Goal: Transaction & Acquisition: Purchase product/service

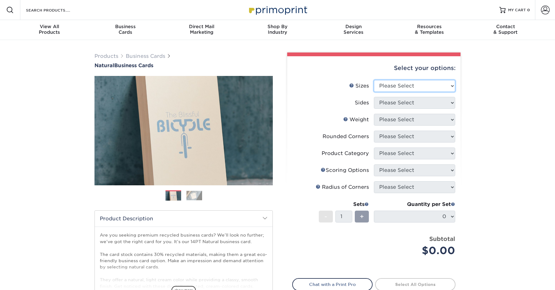
click at [431, 85] on select "Please Select 1.5" x 3.5" - Mini 1.75" x 3.5" - Mini 2" x 2" - Square 2" x 3" -…" at bounding box center [414, 86] width 81 height 12
select select "2.12x3.38"
click at [374, 80] on select "Please Select 1.5" x 3.5" - Mini 1.75" x 3.5" - Mini 2" x 2" - Square 2" x 3" -…" at bounding box center [414, 86] width 81 height 12
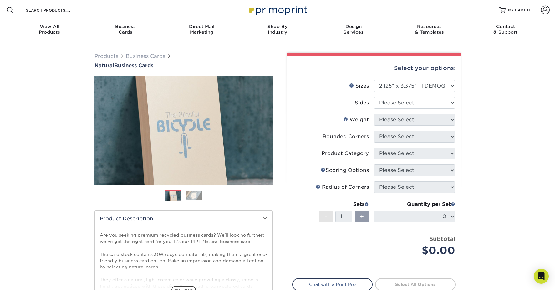
click at [415, 96] on li "Sizes Help Sizes Please Select 1.5" x 3.5" - Mini 1.75" x 3.5" - Mini 2" x 2" -…" at bounding box center [373, 88] width 163 height 17
click at [417, 106] on select "Please Select Print Both Sides Print Front Only" at bounding box center [414, 103] width 81 height 12
select select "13abbda7-1d64-4f25-8bb2-c179b224825d"
click at [374, 97] on select "Please Select Print Both Sides Print Front Only" at bounding box center [414, 103] width 81 height 12
click at [418, 120] on select "Please Select 14PTNT" at bounding box center [414, 120] width 81 height 12
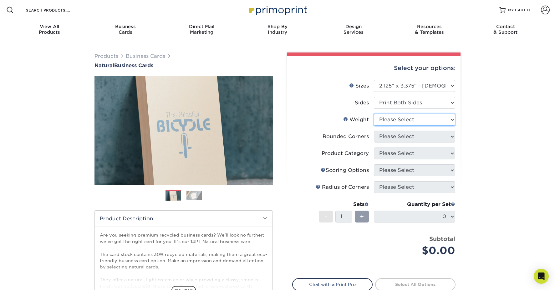
select select "14PTNT"
click at [374, 114] on select "Please Select 14PTNT" at bounding box center [414, 120] width 81 height 12
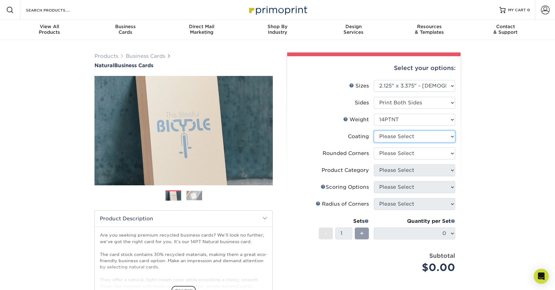
click at [418, 134] on select at bounding box center [414, 137] width 81 height 12
select select "3e7618de-abca-4bda-9f97-8b9129e913d8"
click at [374, 131] on select at bounding box center [414, 137] width 81 height 12
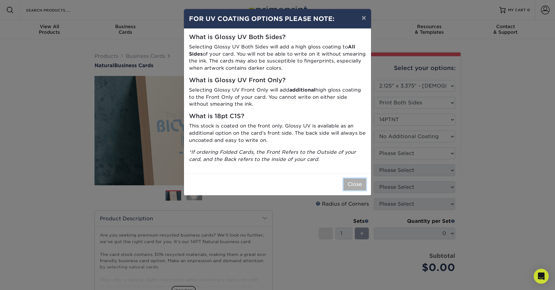
click at [355, 188] on button "Close" at bounding box center [354, 185] width 23 height 12
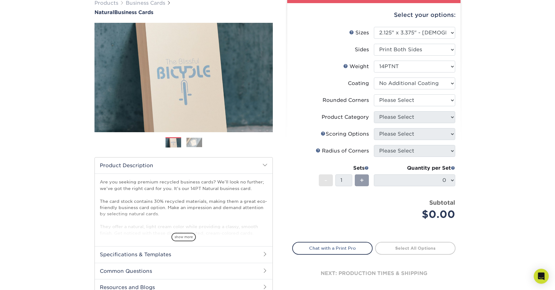
scroll to position [54, 0]
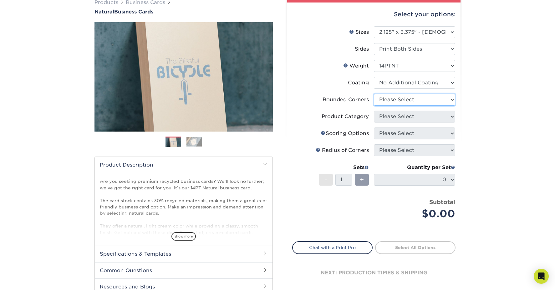
click at [418, 103] on select "Please Select Yes - Round 2 Corners Yes - Round 4 Corners No" at bounding box center [414, 100] width 81 height 12
select select "0"
click at [374, 94] on select "Please Select Yes - Round 2 Corners Yes - Round 4 Corners No" at bounding box center [414, 100] width 81 height 12
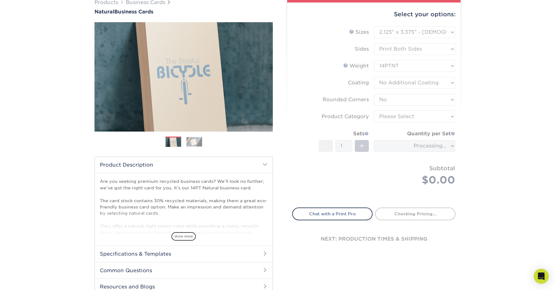
click at [393, 141] on form "Sizes Help Sizes Please Select 1.5" x 3.5" - Mini 1.75" x 3.5" - Mini 2" x 2" -…" at bounding box center [373, 113] width 163 height 174
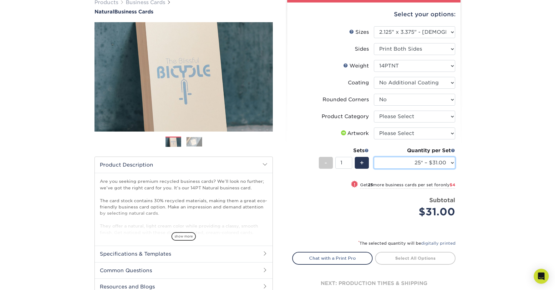
click at [414, 164] on select "25* – $31.00 50* – $35.00 75* – $43.00 100* – $47.00 250* – $51.00 500* – $55.0…" at bounding box center [414, 163] width 81 height 12
select select "100* – $47.00"
click at [374, 157] on select "25* – $31.00 50* – $35.00 75* – $43.00 100* – $47.00 250* – $51.00 500* – $55.0…" at bounding box center [414, 163] width 81 height 12
click at [185, 236] on span "show more" at bounding box center [183, 236] width 24 height 8
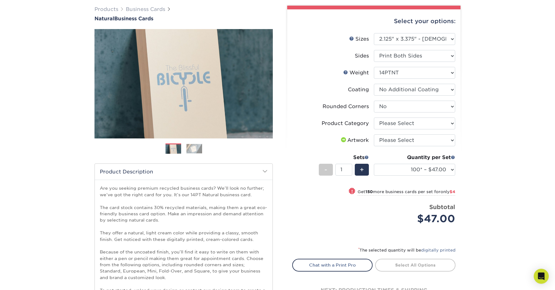
scroll to position [41, 0]
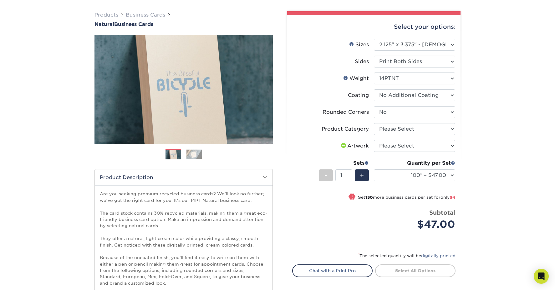
click at [196, 155] on img at bounding box center [194, 154] width 16 height 10
